Goal: Navigation & Orientation: Understand site structure

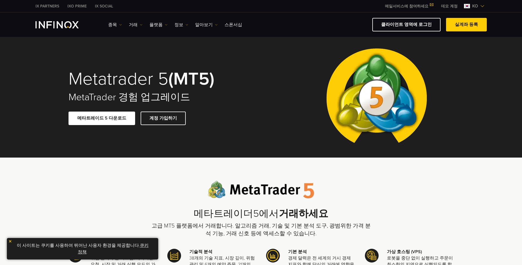
click at [65, 25] on img "INFINOX Logo" at bounding box center [57, 24] width 43 height 7
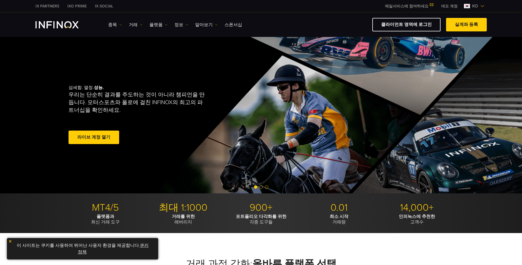
click at [50, 6] on link "IX PARTNERS" at bounding box center [47, 6] width 32 height 6
click at [74, 7] on link "IXO PRIME" at bounding box center [77, 6] width 28 height 6
click at [481, 4] on img at bounding box center [482, 6] width 4 height 4
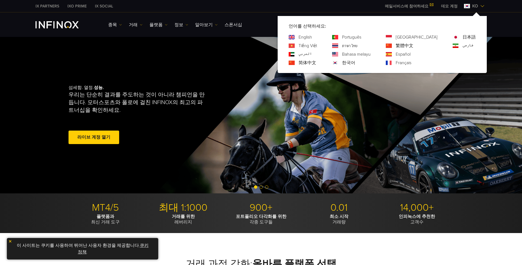
click at [495, 7] on div "IX PARTNERS IXO PRIME IX SOCIAL 메일서비스에 참여하세요 IX Daily와 투자 기회를 놓치지마세요! 지금 참여하세요!…" at bounding box center [261, 6] width 522 height 12
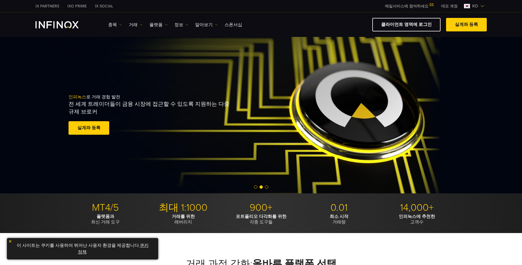
click at [469, 7] on img at bounding box center [467, 6] width 6 height 4
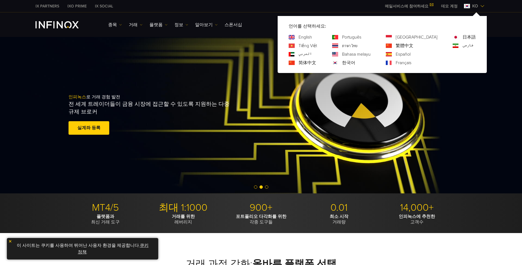
click at [355, 64] on link "한국어" at bounding box center [348, 62] width 13 height 7
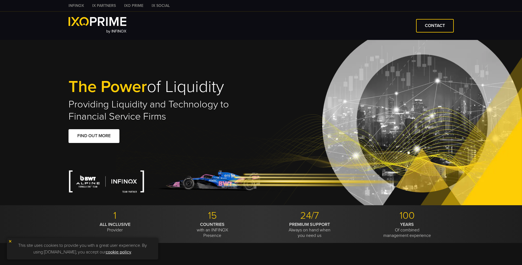
type input "***"
click at [88, 21] on img at bounding box center [98, 21] width 58 height 9
